Goal: Task Accomplishment & Management: Manage account settings

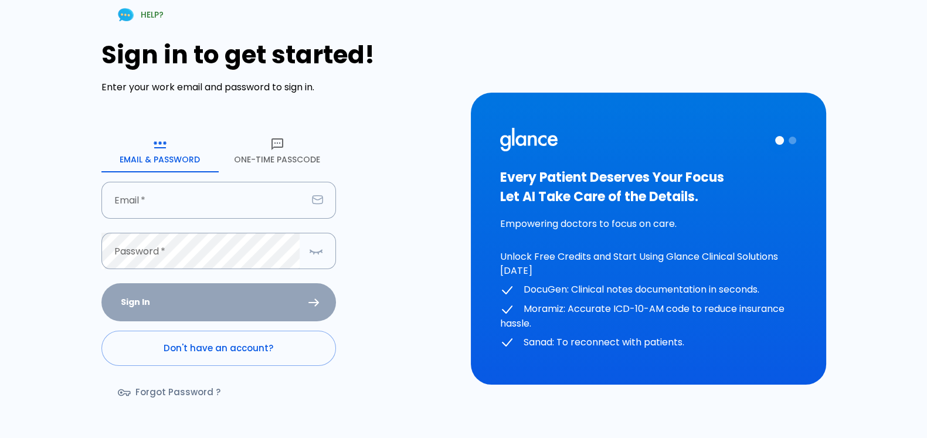
click at [277, 155] on button "One-Time Passcode" at bounding box center [277, 151] width 117 height 42
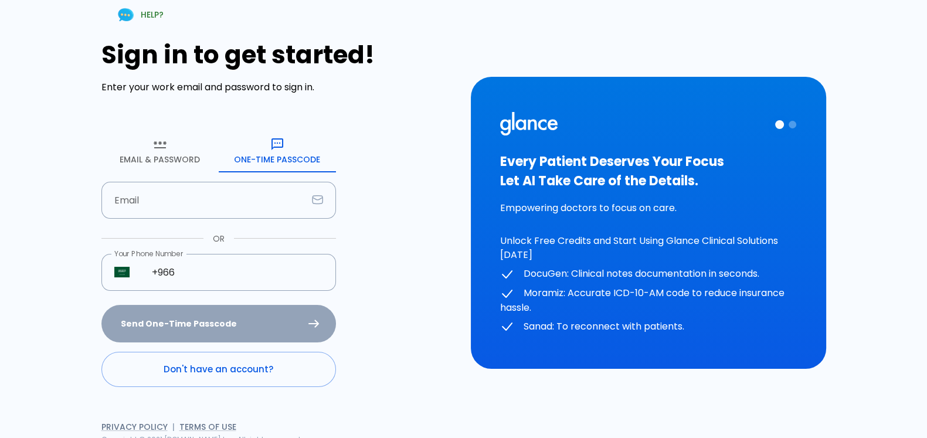
click at [181, 159] on button "Email & Password" at bounding box center [159, 151] width 117 height 42
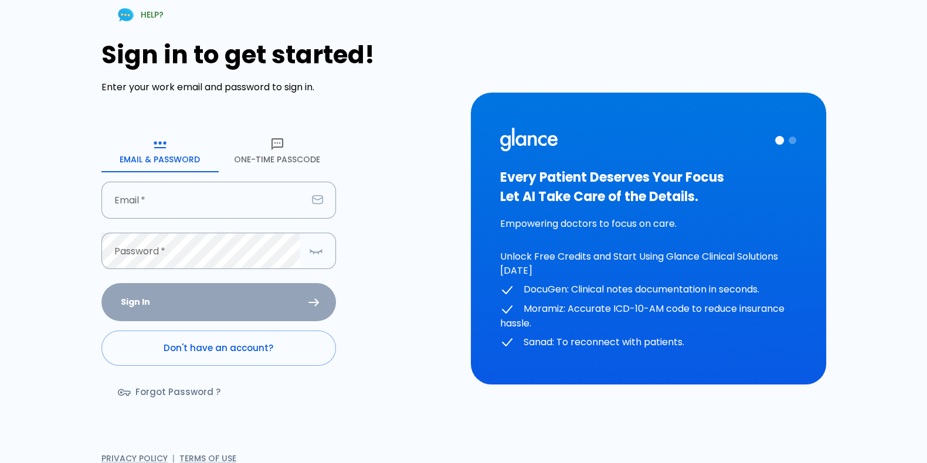
click at [534, 26] on div "HELP? Sign in to get started! Enter your work email and password to sign in. Em…" at bounding box center [464, 238] width 873 height 477
click at [501, 46] on div "HELP? Sign in to get started! Enter your work email and password to sign in. Em…" at bounding box center [464, 238] width 873 height 477
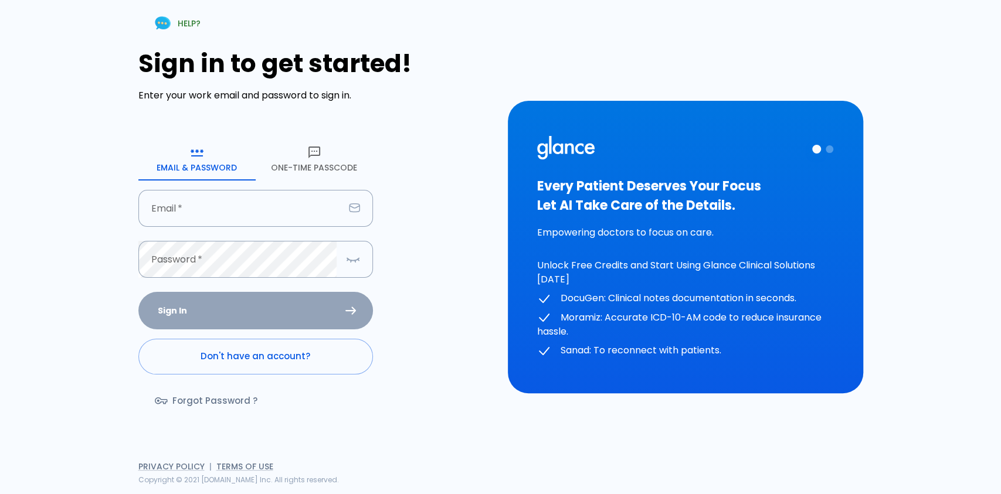
click at [450, 224] on div "Sign in to get started! Enter your work email and password to sign in. Email & …" at bounding box center [315, 238] width 355 height 378
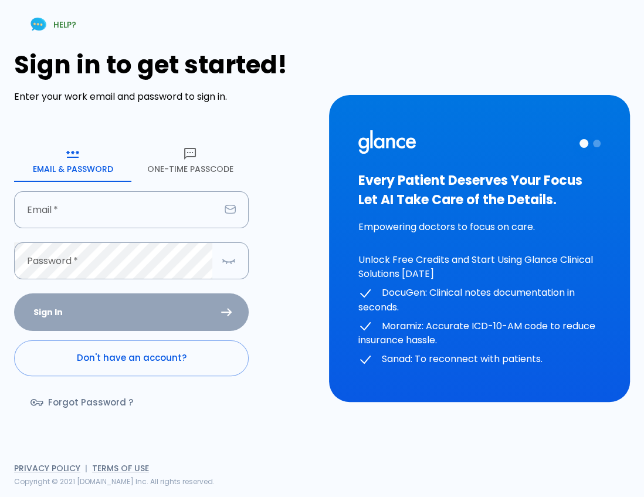
click at [345, 30] on div "HELP? Sign in to get started! Enter your work email and password to sign in. Em…" at bounding box center [322, 248] width 616 height 497
click at [338, 76] on div "HELP? Sign in to get started! Enter your work email and password to sign in. Em…" at bounding box center [322, 248] width 616 height 497
click at [366, 18] on div "HELP? Sign in to get started! Enter your work email and password to sign in. Em…" at bounding box center [322, 248] width 616 height 497
click at [287, 60] on h1 "Sign in to get started!" at bounding box center [164, 64] width 301 height 29
click at [299, 54] on h1 "Sign in to get started!" at bounding box center [164, 64] width 301 height 29
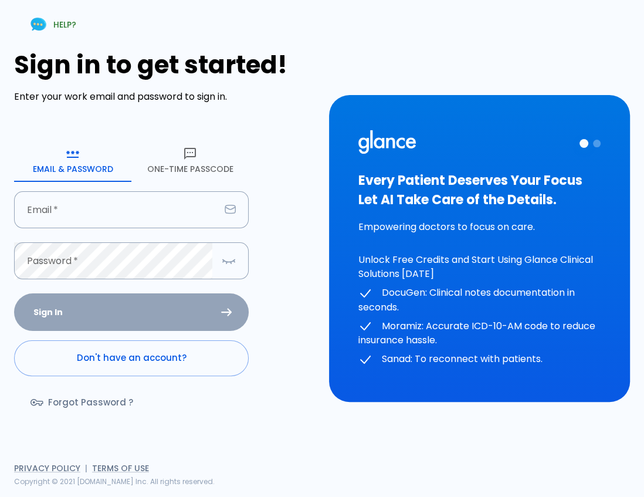
drag, startPoint x: 213, startPoint y: 162, endPoint x: 202, endPoint y: 175, distance: 17.0
click at [211, 162] on button "One-Time Passcode" at bounding box center [189, 161] width 117 height 42
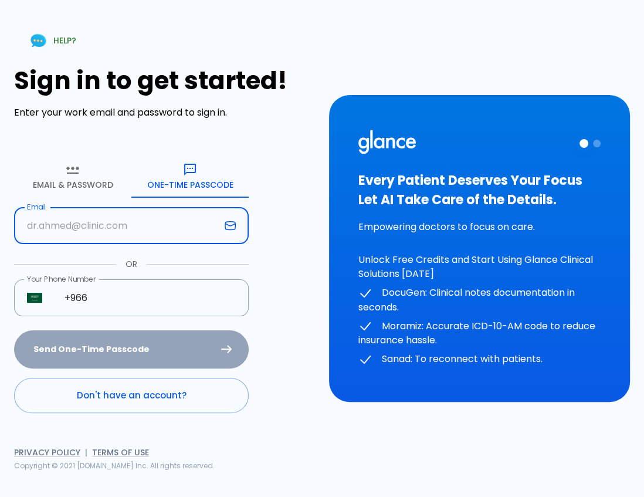
click at [164, 228] on input "Email" at bounding box center [117, 225] width 206 height 37
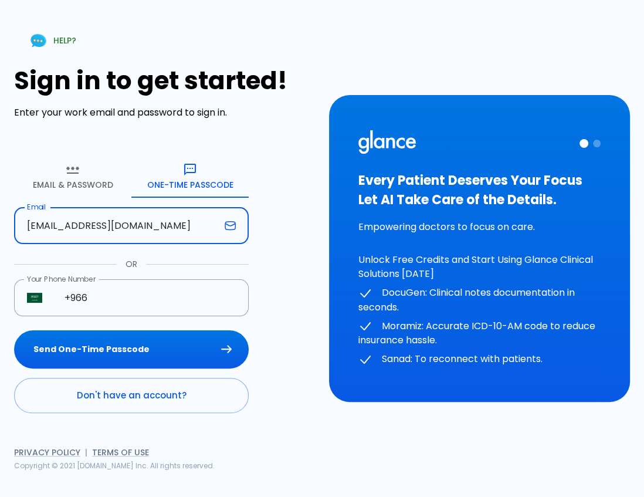
type input "[EMAIL_ADDRESS][DOMAIN_NAME]"
click at [14, 330] on button "Send One-Time Passcode" at bounding box center [131, 349] width 235 height 38
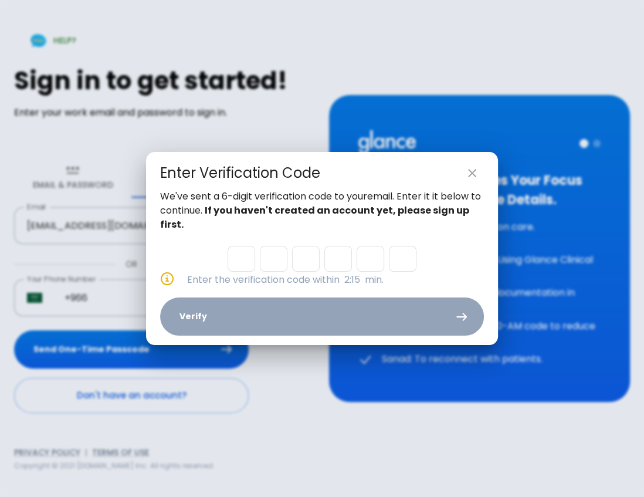
type input "8"
type input "5"
type input "4"
type input "5"
type input "3"
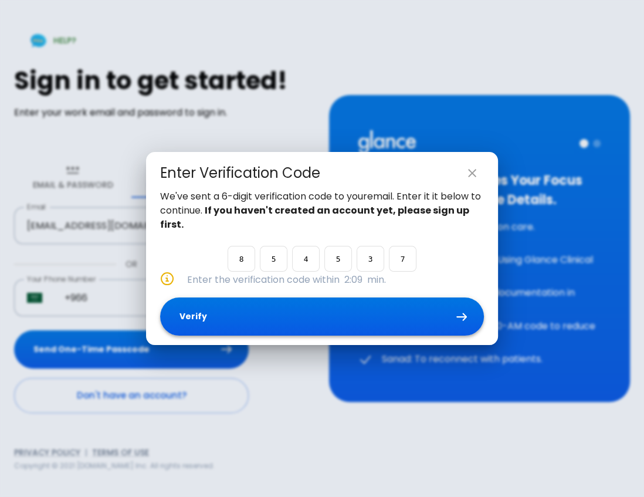
type input "7"
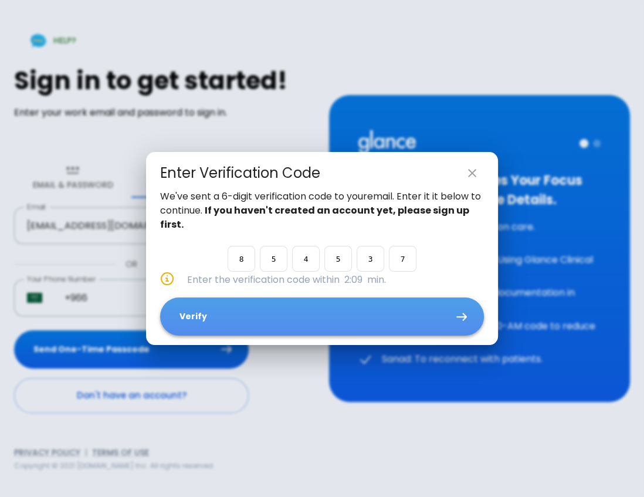
click at [238, 319] on button "Verify" at bounding box center [322, 316] width 324 height 38
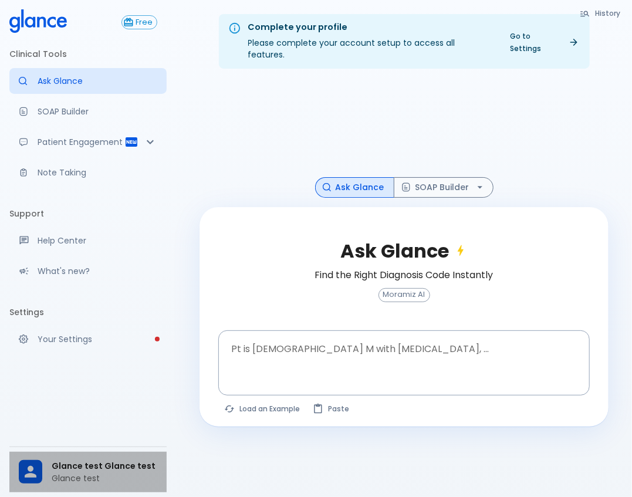
click at [135, 438] on span "Glance test Glance test" at bounding box center [105, 466] width 106 height 12
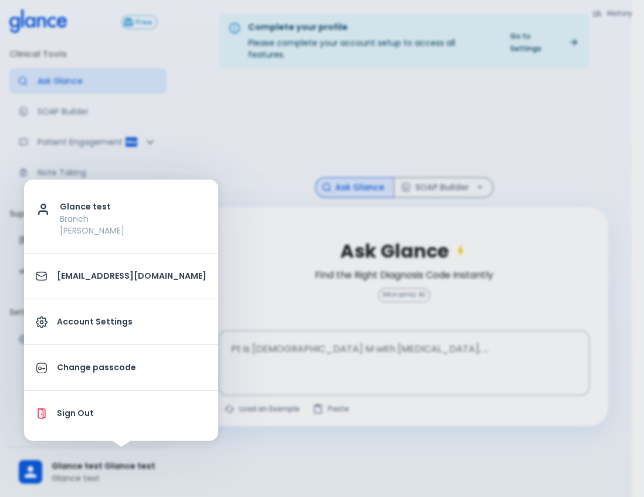
click at [99, 327] on p "Account Settings" at bounding box center [132, 322] width 150 height 12
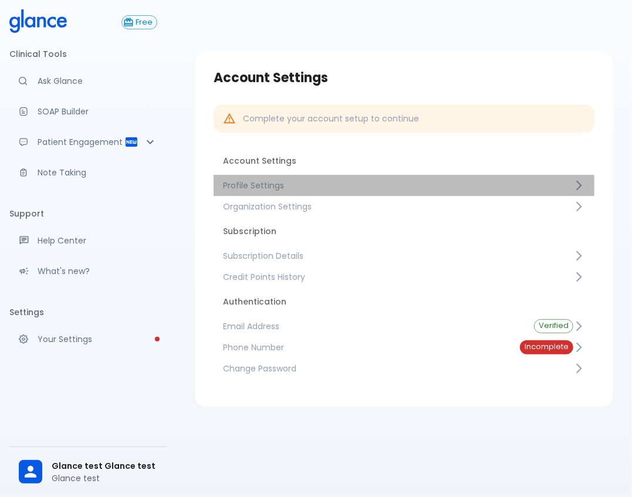
click at [310, 177] on link "Profile Settings" at bounding box center [403, 185] width 381 height 21
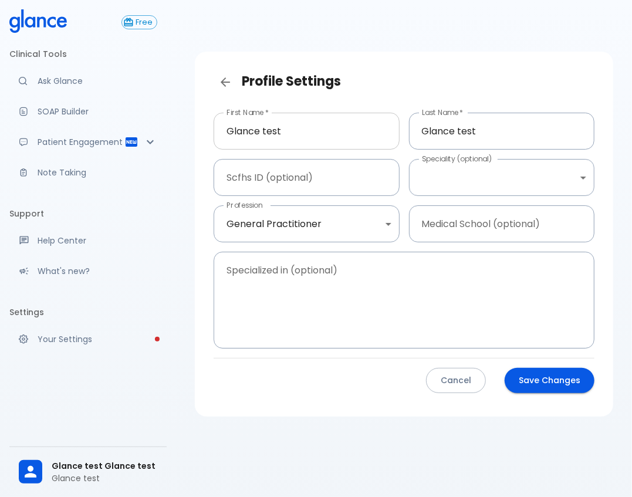
click at [276, 130] on input "Glance test" at bounding box center [306, 131] width 186 height 37
type input "[PERSON_NAME]"
type input "Alsaif"
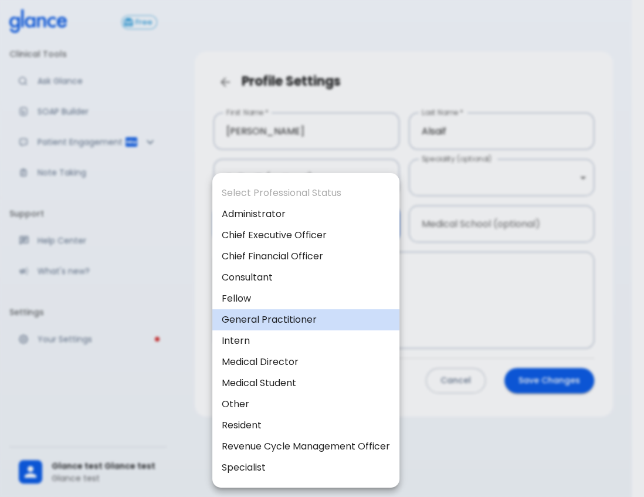
click at [336, 230] on body "↧ pull to refresh ↧ Free Clinical Tools Ask Glance SOAP Builder Patient Engagem…" at bounding box center [322, 262] width 644 height 525
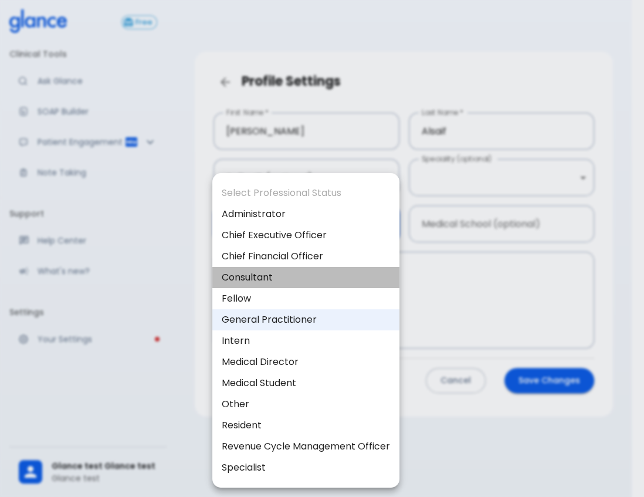
click at [299, 280] on li "Consultant" at bounding box center [305, 277] width 187 height 21
type input "consultant"
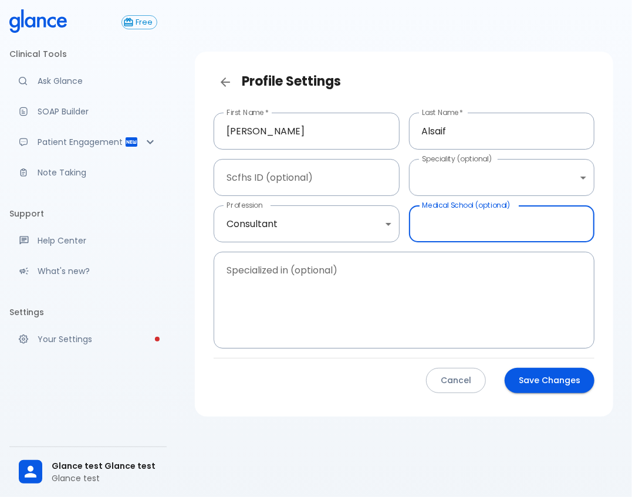
click at [457, 222] on input "Medical School (optional)" at bounding box center [502, 223] width 186 height 37
click at [471, 189] on body "↧ pull to refresh ↧ Free Clinical Tools Ask Glance SOAP Builder Patient Engagem…" at bounding box center [316, 262] width 632 height 525
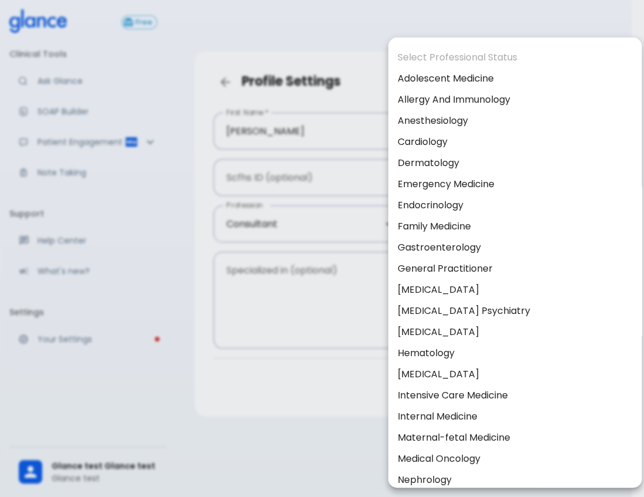
click at [497, 179] on li "Emergency Medicine" at bounding box center [514, 184] width 253 height 21
type input "Emergency medicine"
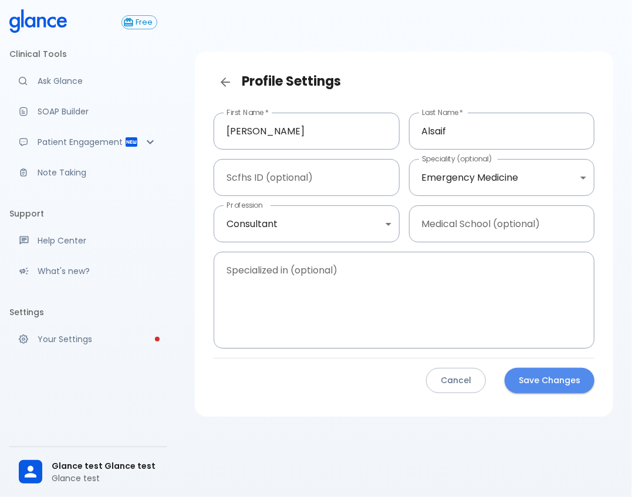
click at [566, 378] on button "Save Changes" at bounding box center [549, 380] width 90 height 25
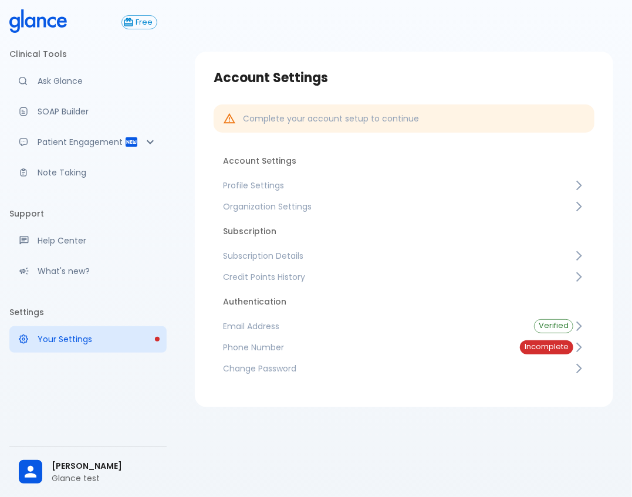
click at [296, 187] on span "Profile Settings" at bounding box center [398, 185] width 350 height 12
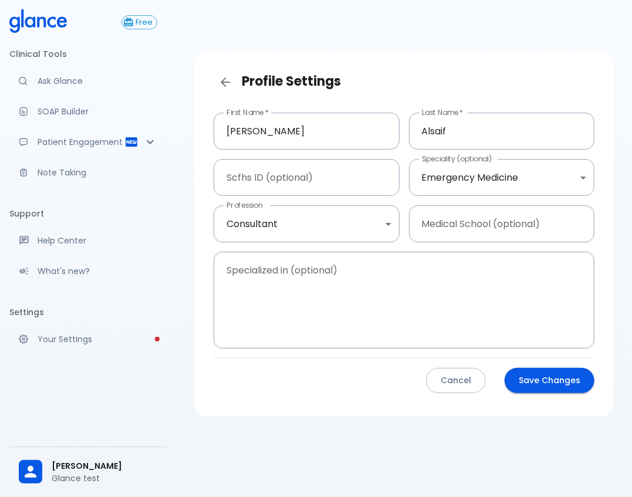
click at [467, 392] on button "Cancel" at bounding box center [456, 380] width 60 height 25
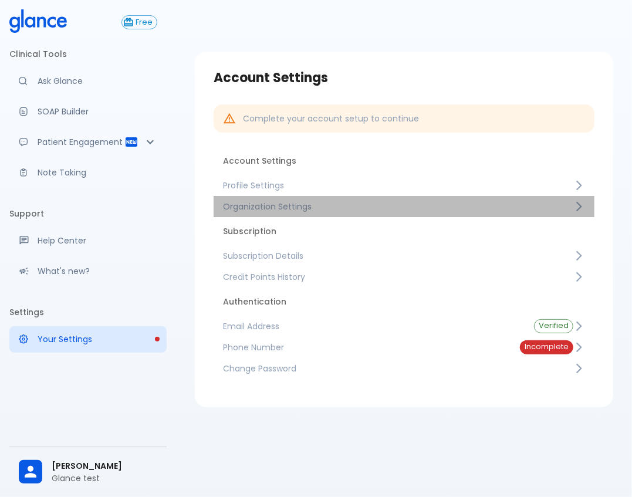
click at [328, 207] on span "Organization Settings" at bounding box center [398, 207] width 350 height 12
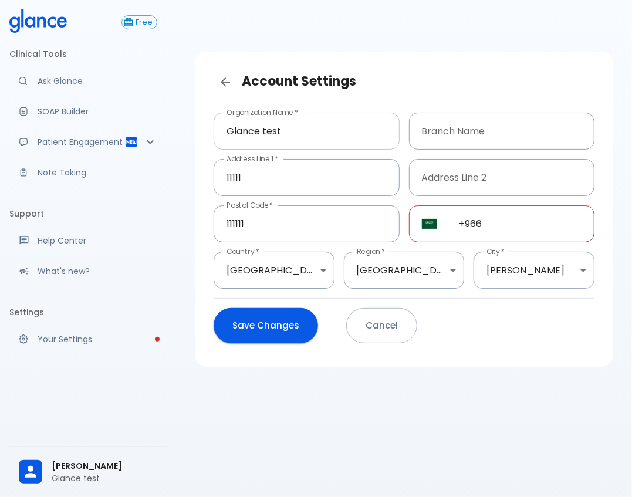
click at [325, 127] on input "Glance test" at bounding box center [306, 131] width 186 height 37
type input "Glance Care"
click at [298, 172] on input "11111" at bounding box center [306, 177] width 186 height 37
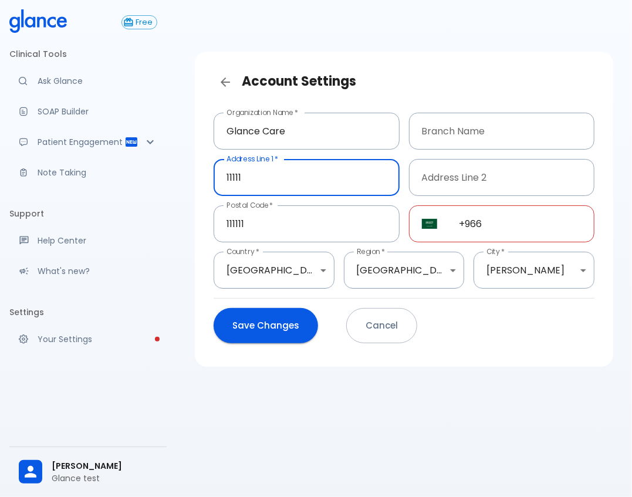
click at [298, 172] on input "11111" at bounding box center [306, 177] width 186 height 37
type input "R"
click at [310, 177] on input "Alrabee, Riaydh" at bounding box center [306, 177] width 186 height 37
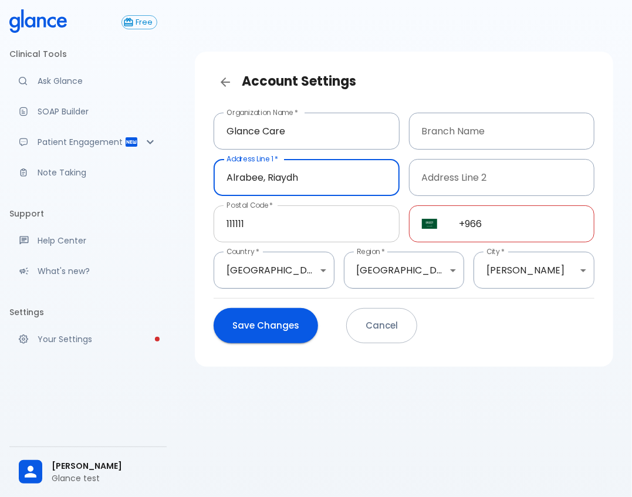
type input "Alrabee, Riaydh"
click at [272, 221] on input "111111" at bounding box center [306, 223] width 186 height 37
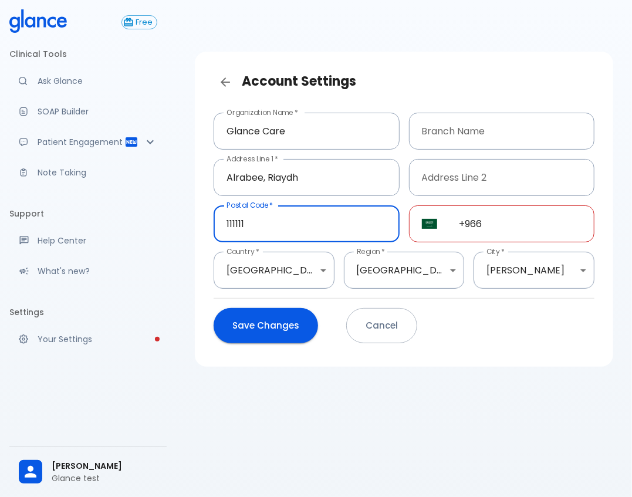
click at [272, 221] on input "111111" at bounding box center [306, 223] width 186 height 37
type input "1"
click at [520, 226] on input "+966" at bounding box center [520, 223] width 148 height 37
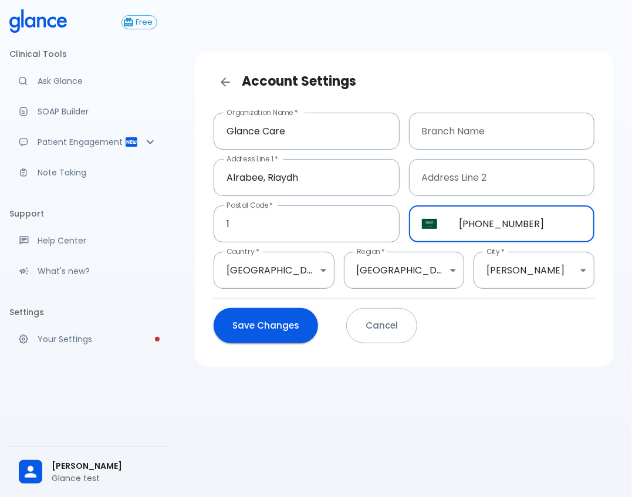
type input "[PHONE_NUMBER]"
click at [215, 317] on div "Save Changes Cancel" at bounding box center [403, 325] width 381 height 35
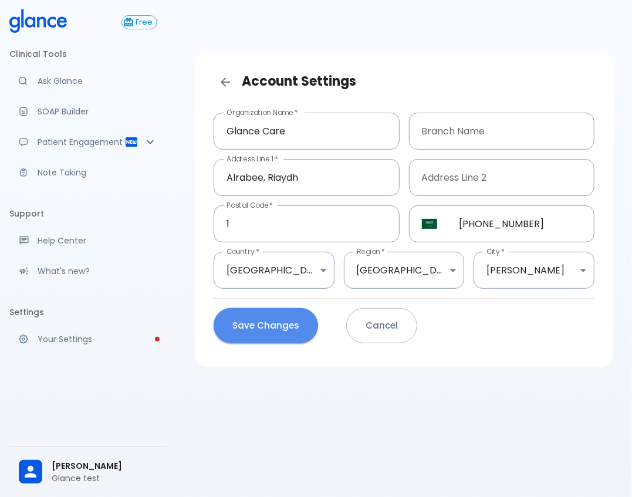
click at [229, 325] on button "Save Changes" at bounding box center [265, 325] width 104 height 35
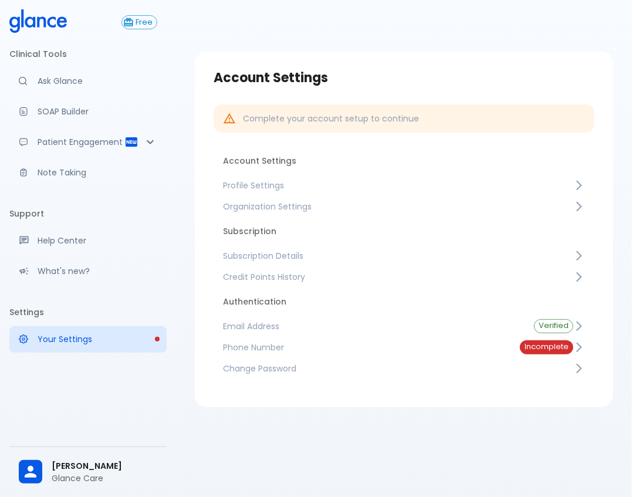
click at [435, 354] on link "Phone Number Incomplete" at bounding box center [403, 347] width 381 height 21
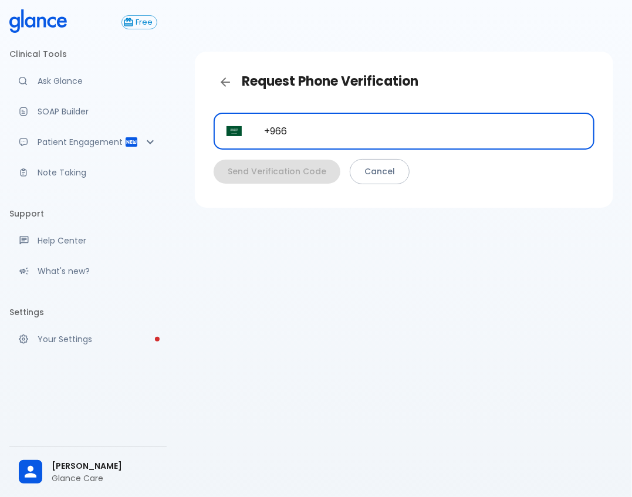
click at [381, 126] on input "+966" at bounding box center [422, 131] width 343 height 37
click at [385, 179] on link "Cancel" at bounding box center [380, 171] width 60 height 25
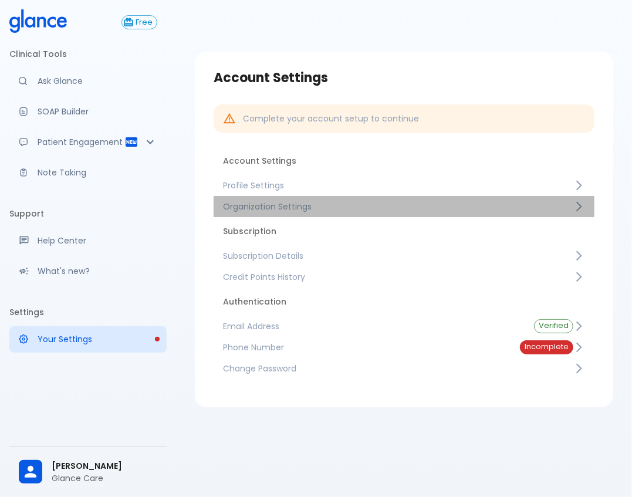
click at [347, 204] on span "Organization Settings" at bounding box center [398, 207] width 350 height 12
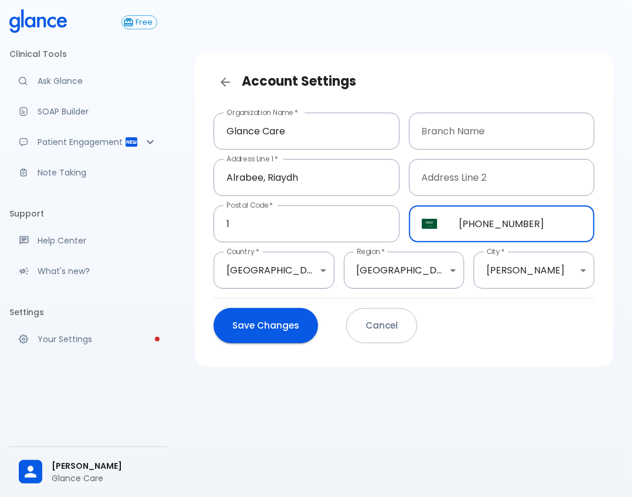
click at [524, 214] on input "[PHONE_NUMBER]" at bounding box center [520, 223] width 148 height 37
click at [396, 331] on button "Cancel" at bounding box center [381, 325] width 71 height 35
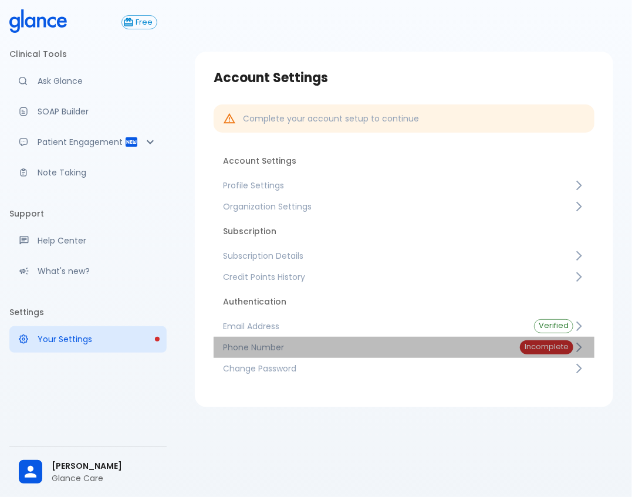
click at [385, 341] on span "Phone Number" at bounding box center [362, 347] width 278 height 12
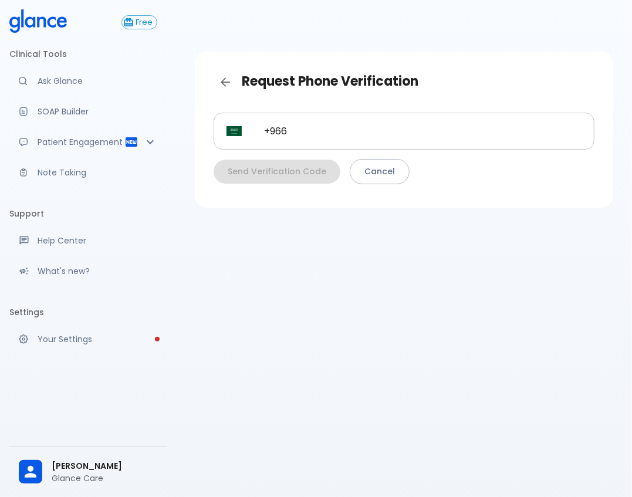
click at [372, 127] on input "+966" at bounding box center [422, 131] width 343 height 37
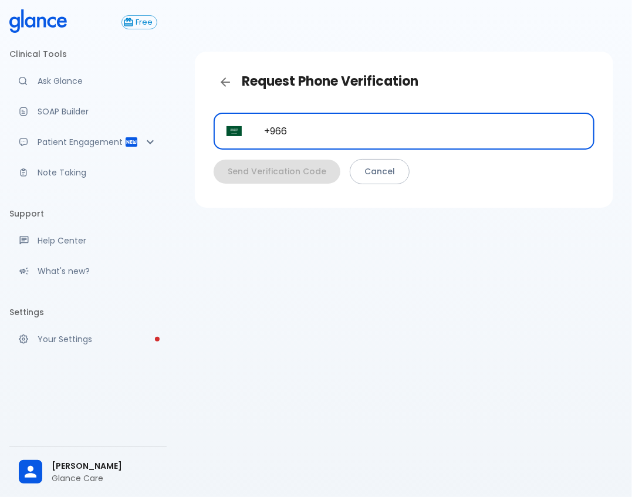
paste input "tel"
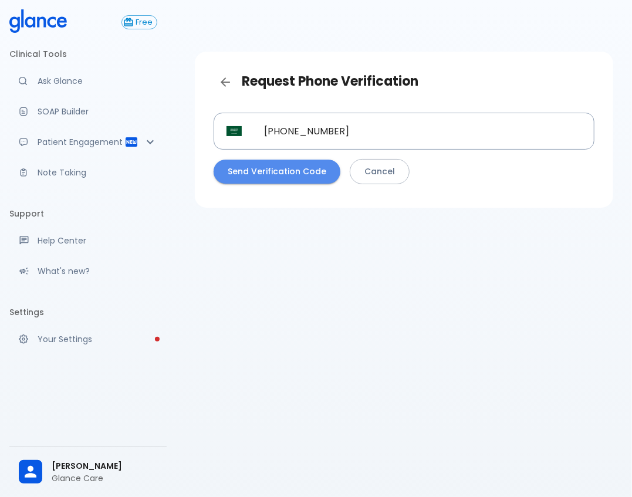
click at [281, 165] on button "Send Verification Code" at bounding box center [276, 172] width 127 height 24
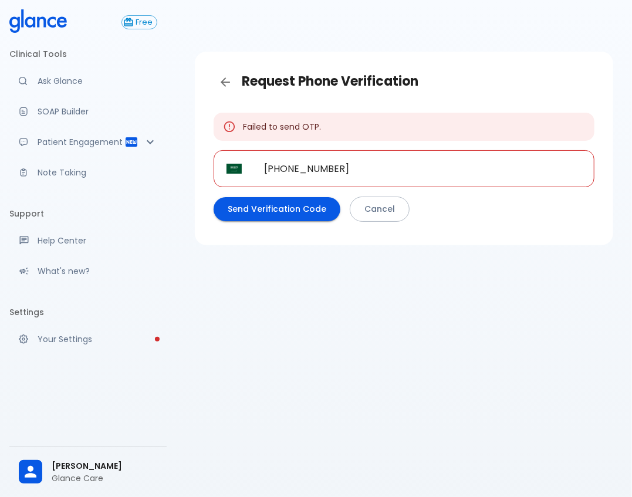
click at [372, 179] on input "[PHONE_NUMBER]" at bounding box center [422, 168] width 343 height 37
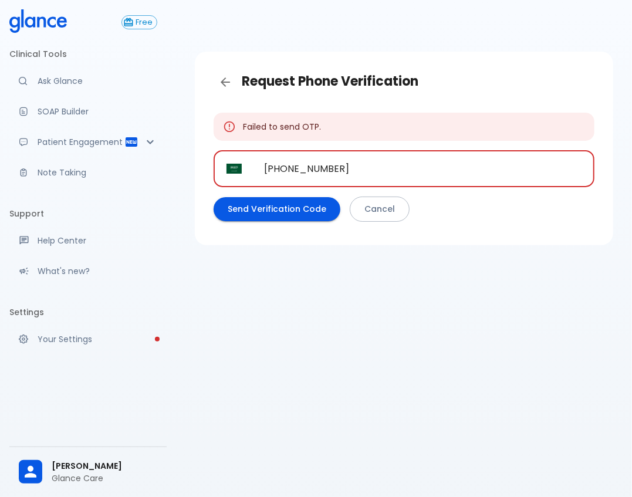
click at [299, 172] on input "[PHONE_NUMBER]" at bounding box center [422, 168] width 343 height 37
type input "[PHONE_NUMBER]"
click at [303, 201] on button "Send Verification Code" at bounding box center [276, 209] width 127 height 24
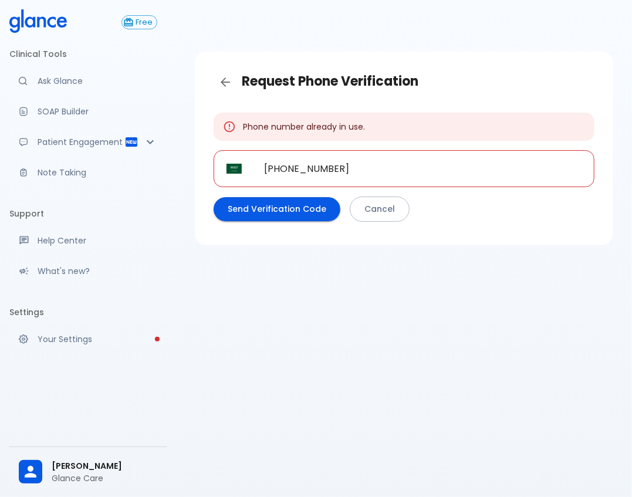
click at [372, 214] on link "Cancel" at bounding box center [380, 208] width 60 height 25
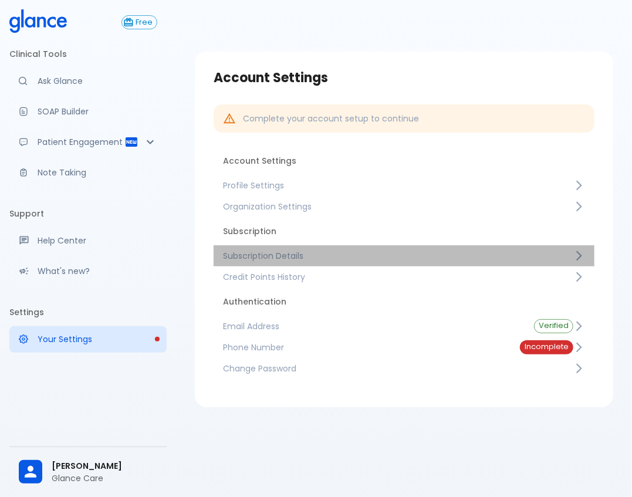
click at [313, 255] on span "Subscription Details" at bounding box center [398, 256] width 350 height 12
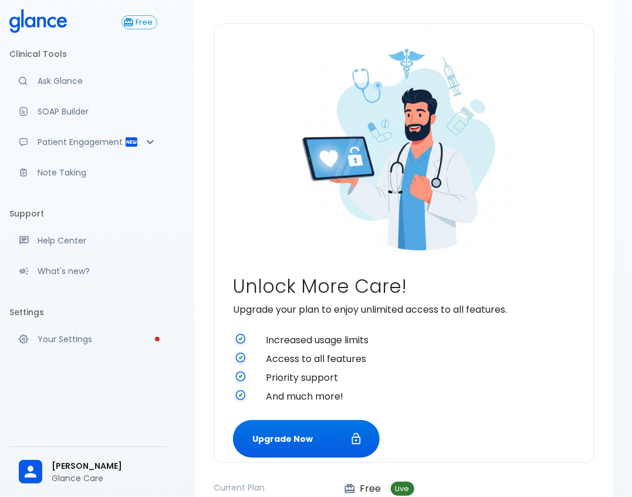
scroll to position [294, 0]
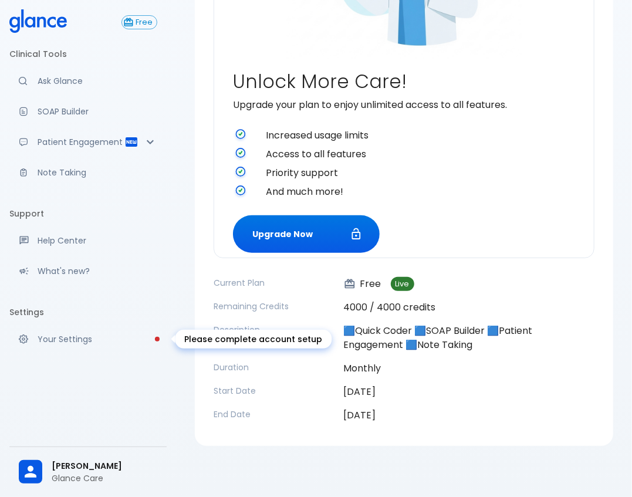
click at [83, 337] on p "Your Settings" at bounding box center [98, 339] width 120 height 12
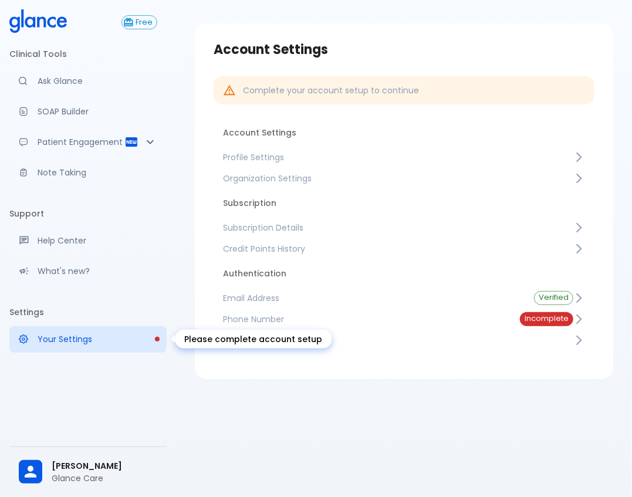
scroll to position [28, 0]
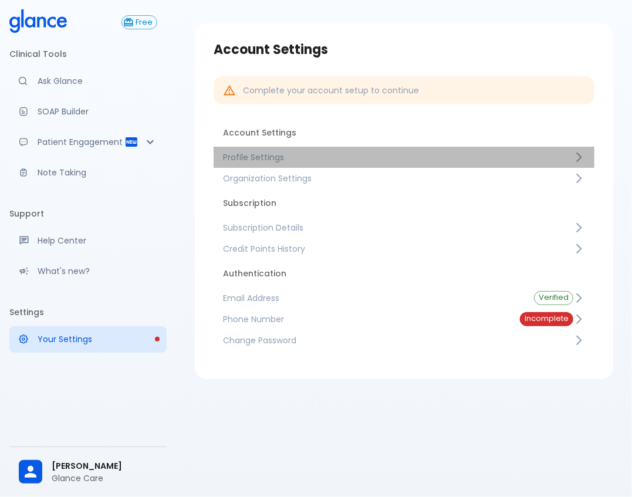
click at [316, 149] on link "Profile Settings" at bounding box center [403, 157] width 381 height 21
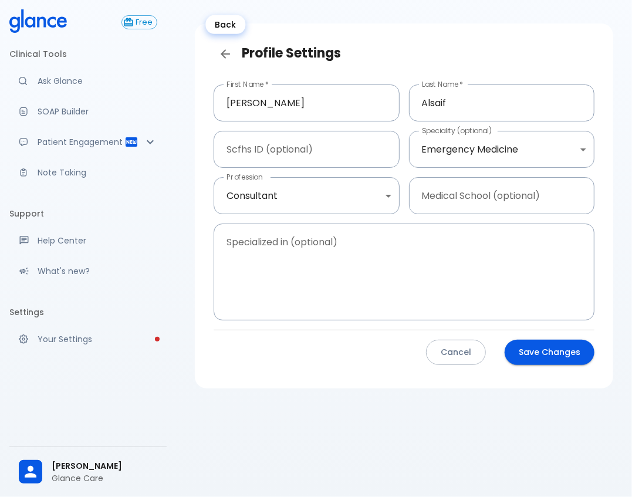
click at [221, 49] on icon "Back" at bounding box center [225, 54] width 14 height 14
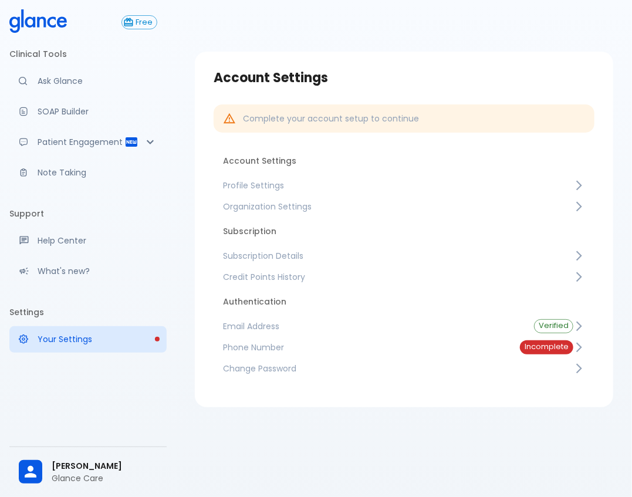
click at [330, 280] on span "Credit Points History" at bounding box center [398, 277] width 350 height 12
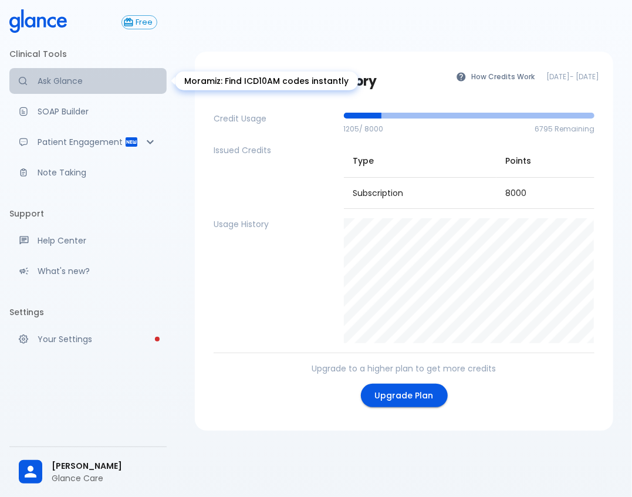
click at [84, 82] on p "Ask Glance" at bounding box center [98, 81] width 120 height 12
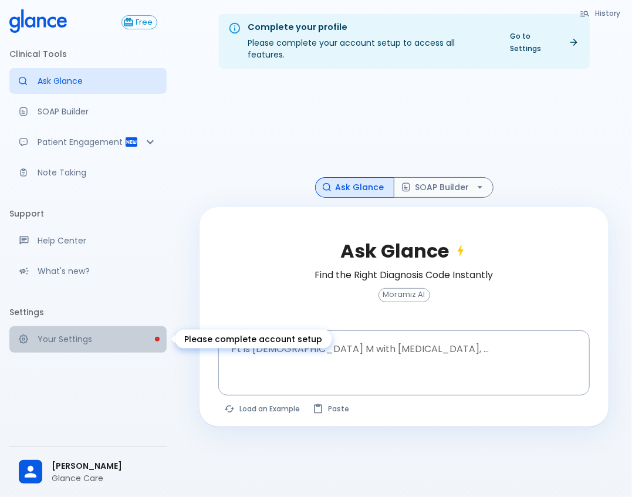
click at [94, 345] on link "Your Settings" at bounding box center [87, 339] width 157 height 26
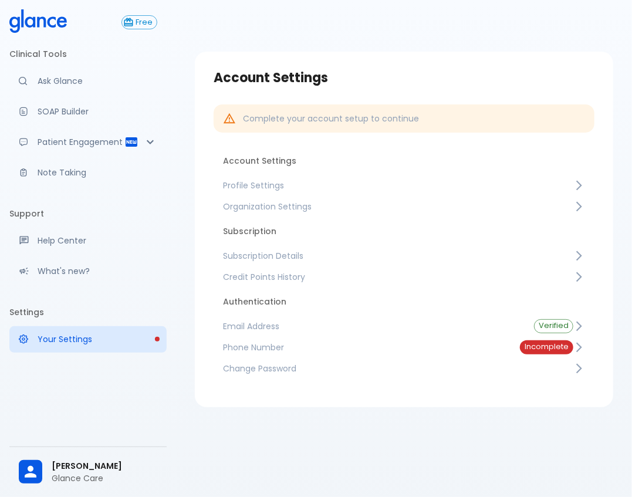
click at [348, 254] on span "Subscription Details" at bounding box center [398, 256] width 350 height 12
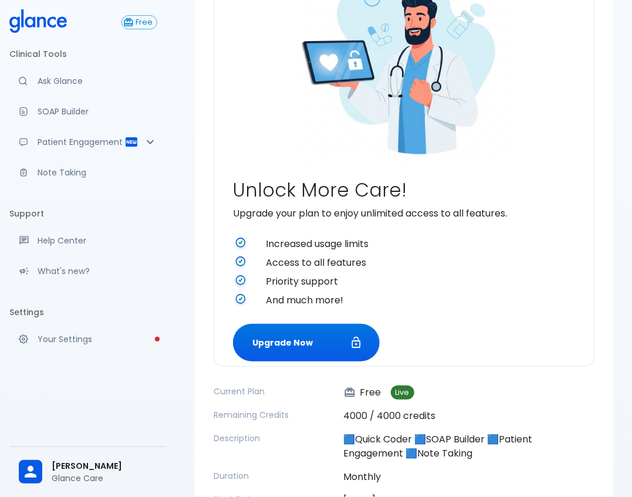
scroll to position [294, 0]
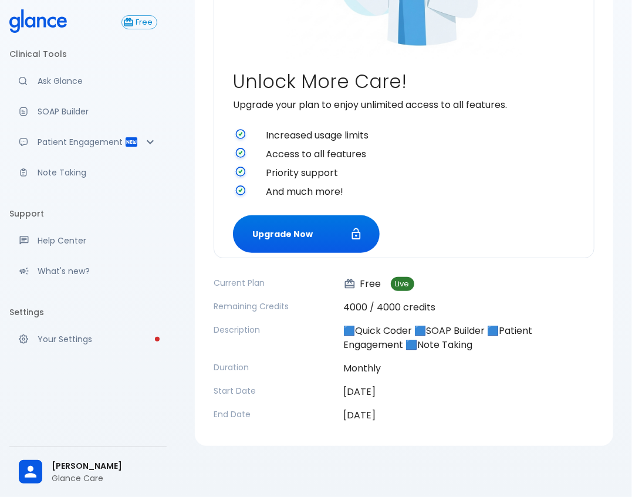
click at [405, 303] on p "4000 / 4000 credits" at bounding box center [469, 307] width 250 height 14
click at [501, 411] on p "[DATE]" at bounding box center [469, 415] width 250 height 14
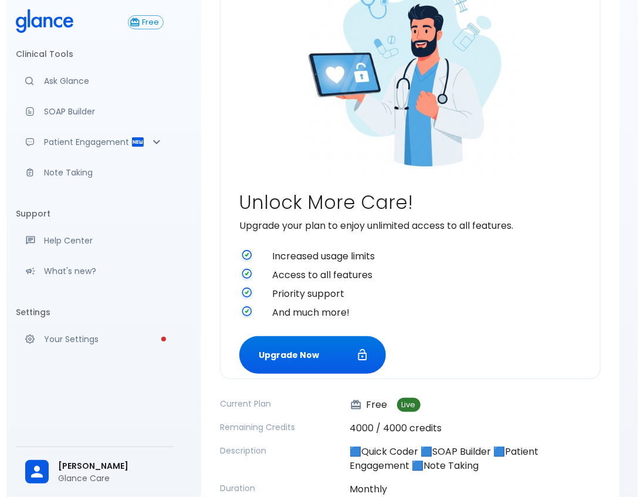
scroll to position [0, 0]
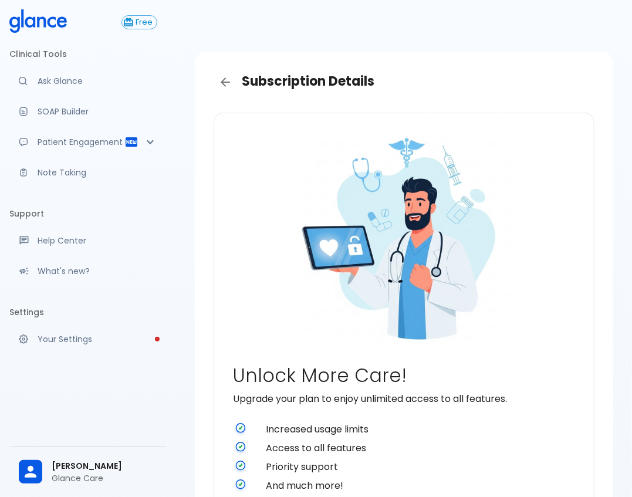
click at [222, 80] on icon "Back" at bounding box center [225, 82] width 14 height 14
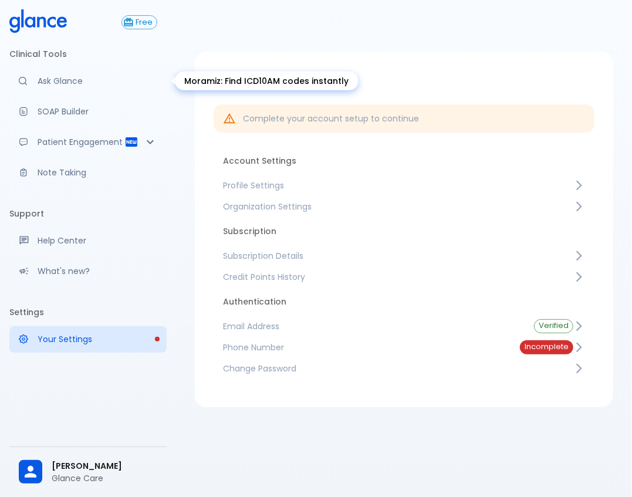
click at [50, 75] on p "Ask Glance" at bounding box center [98, 81] width 120 height 12
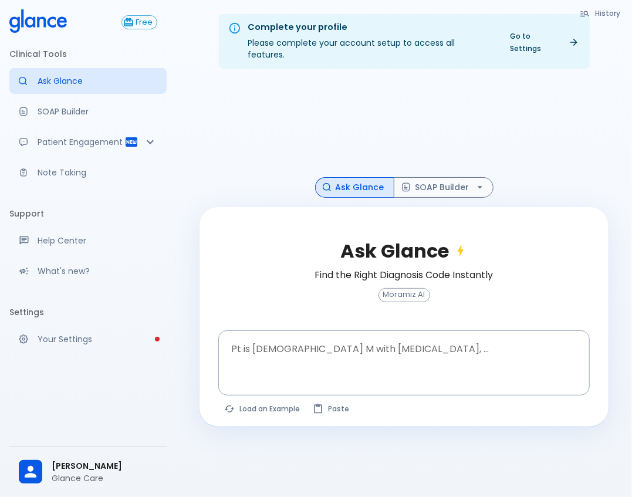
click at [36, 19] on icon at bounding box center [37, 20] width 57 height 23
click at [91, 465] on span "[PERSON_NAME]" at bounding box center [105, 466] width 106 height 12
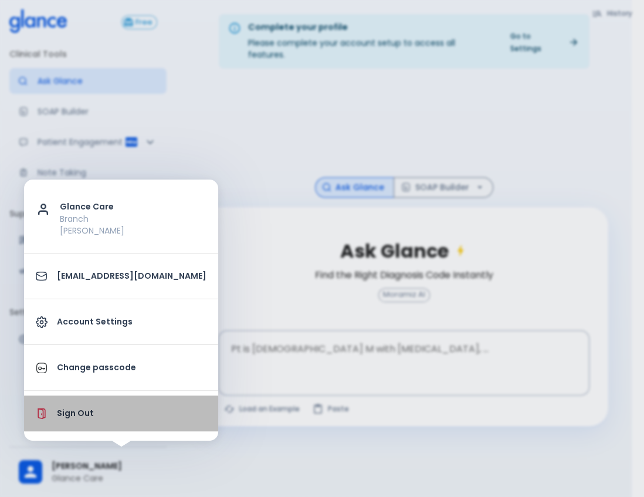
click at [121, 421] on li "Sign Out" at bounding box center [121, 413] width 194 height 36
